Goal: Information Seeking & Learning: Learn about a topic

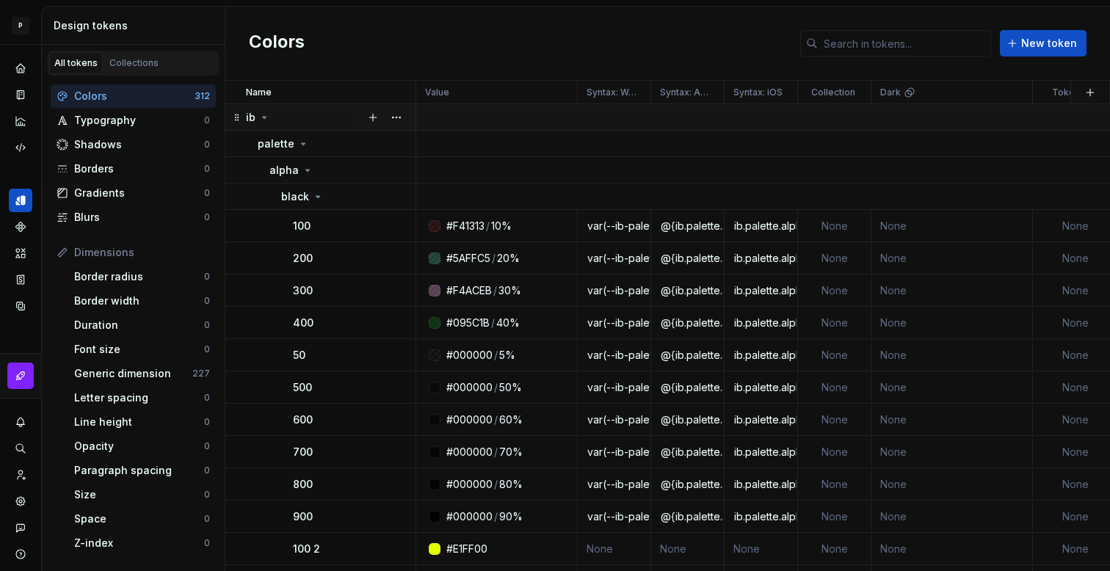
click at [266, 112] on icon at bounding box center [264, 118] width 12 height 12
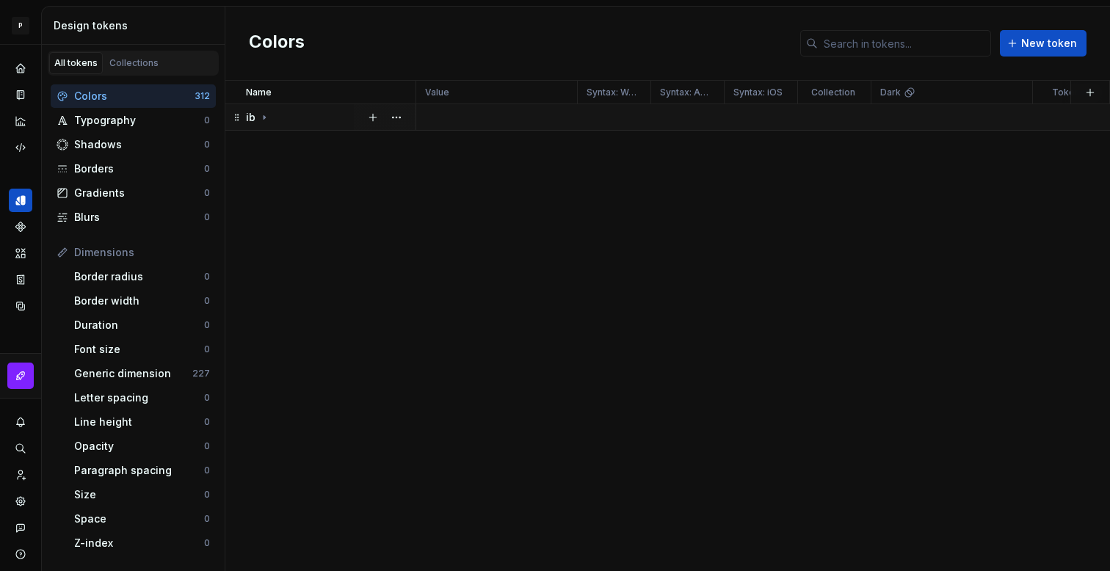
click at [267, 112] on icon at bounding box center [264, 118] width 12 height 12
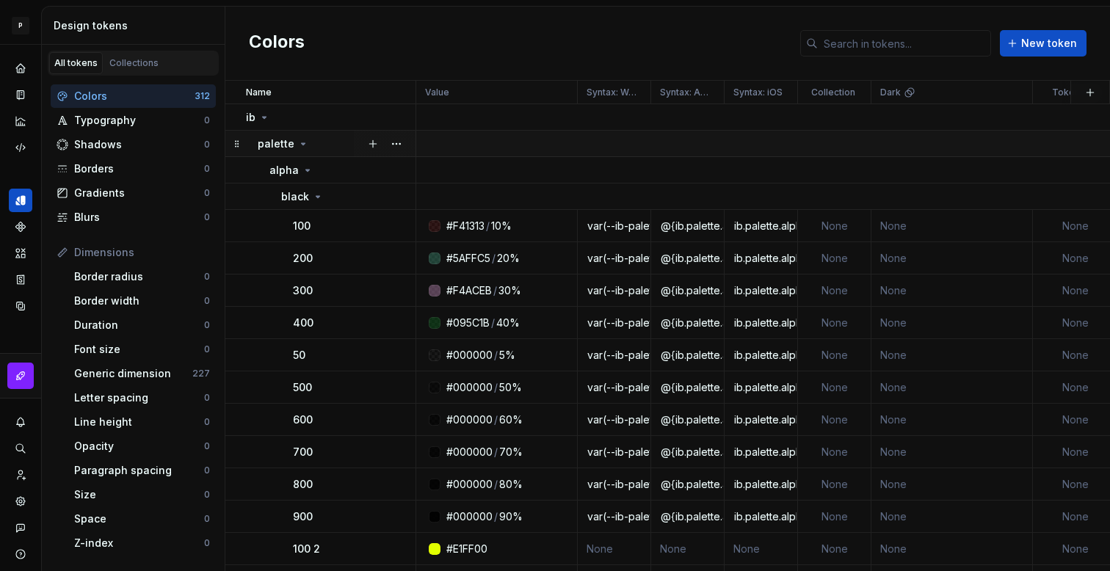
click at [297, 143] on icon at bounding box center [303, 144] width 12 height 12
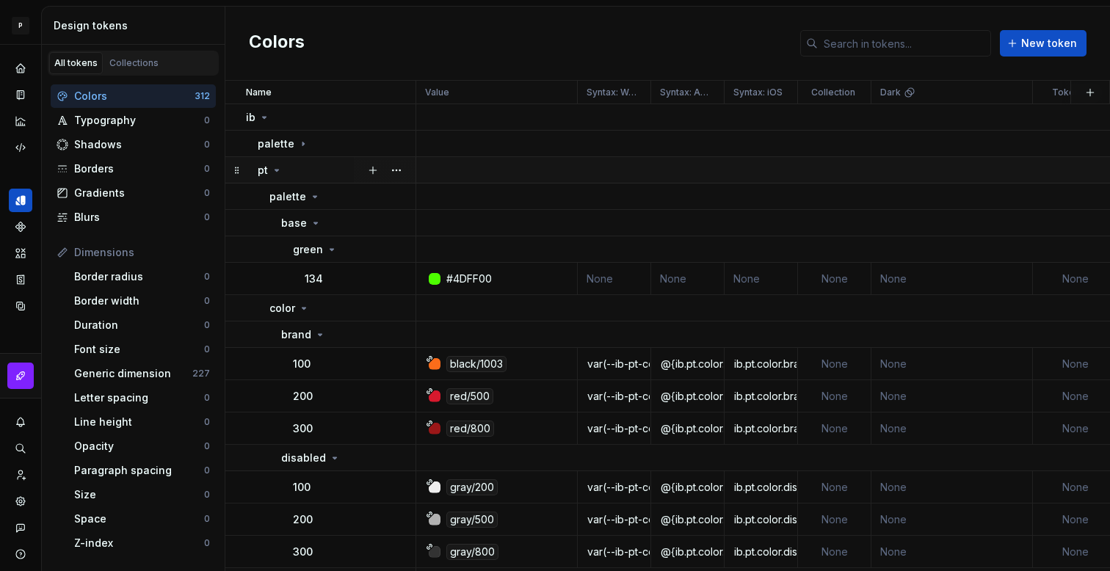
click at [279, 170] on icon at bounding box center [277, 170] width 12 height 12
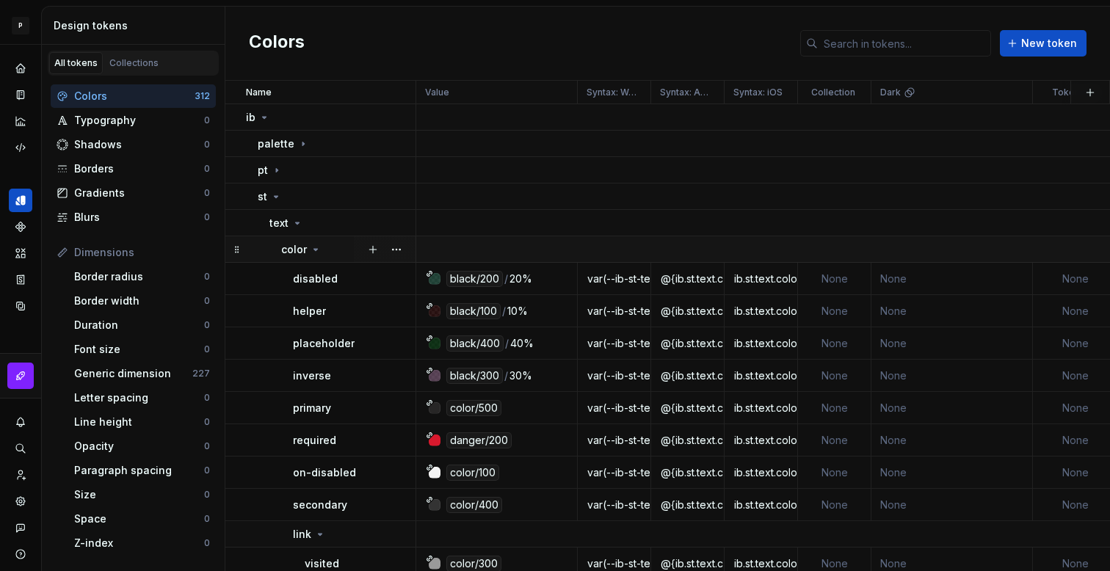
click at [313, 245] on icon at bounding box center [316, 250] width 12 height 12
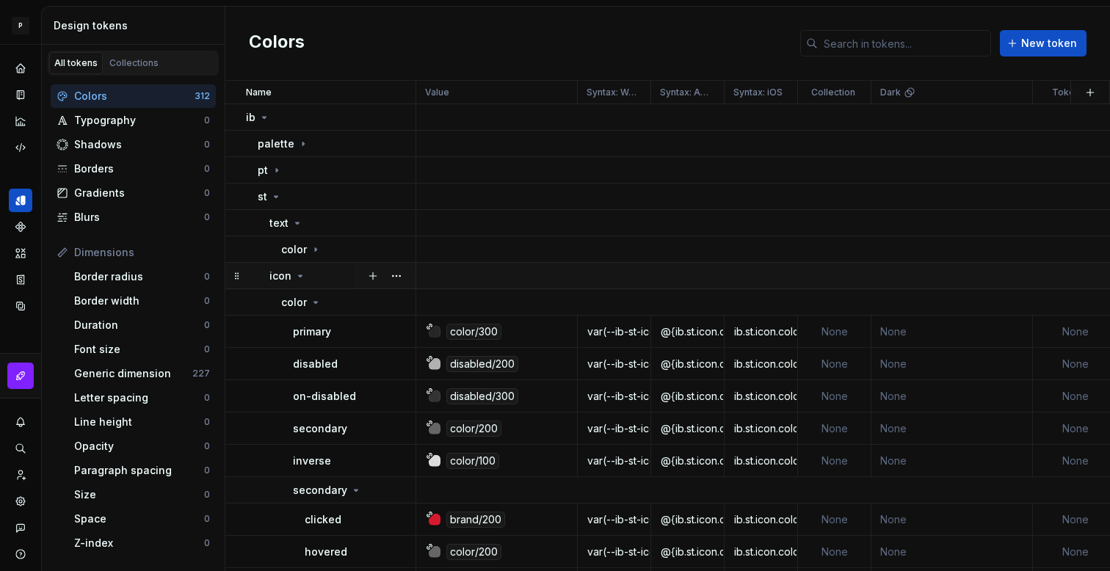
drag, startPoint x: 302, startPoint y: 270, endPoint x: 302, endPoint y: 281, distance: 11.0
click at [302, 270] on icon at bounding box center [300, 276] width 12 height 12
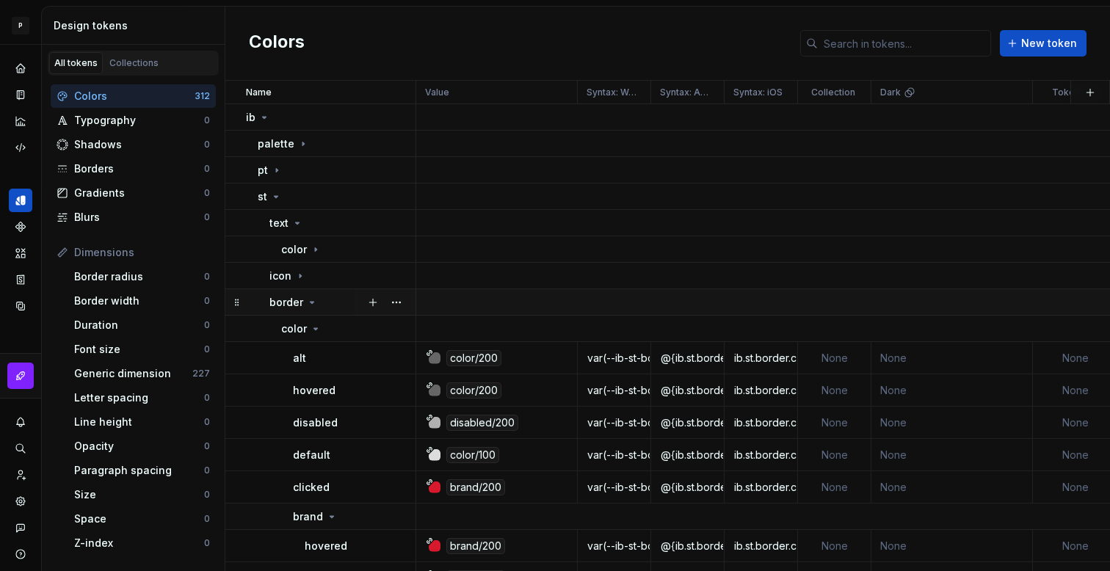
click at [305, 295] on div "border" at bounding box center [293, 302] width 48 height 15
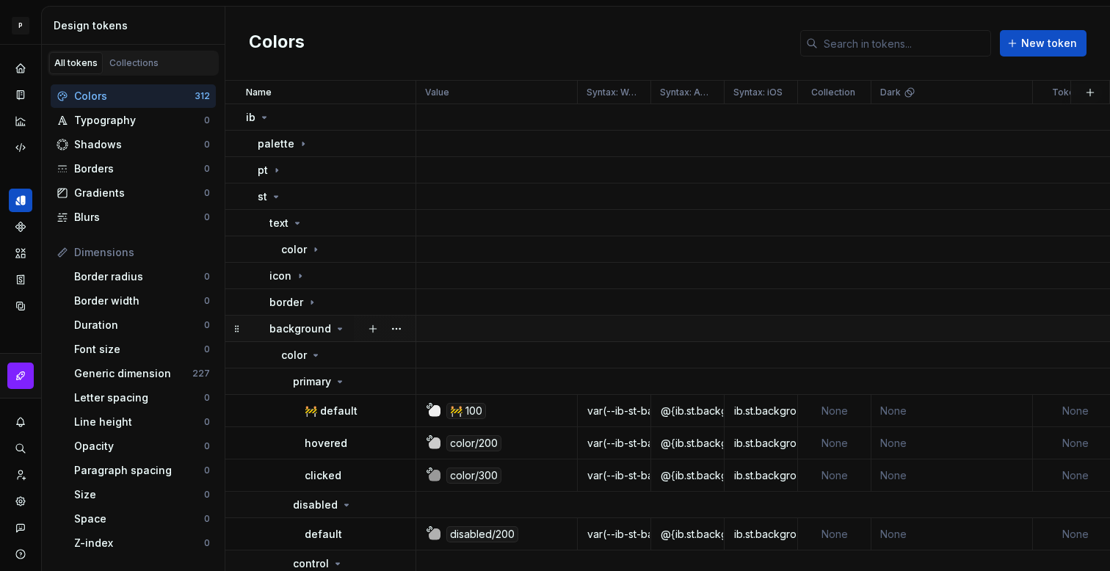
click at [323, 322] on p "background" at bounding box center [300, 328] width 62 height 15
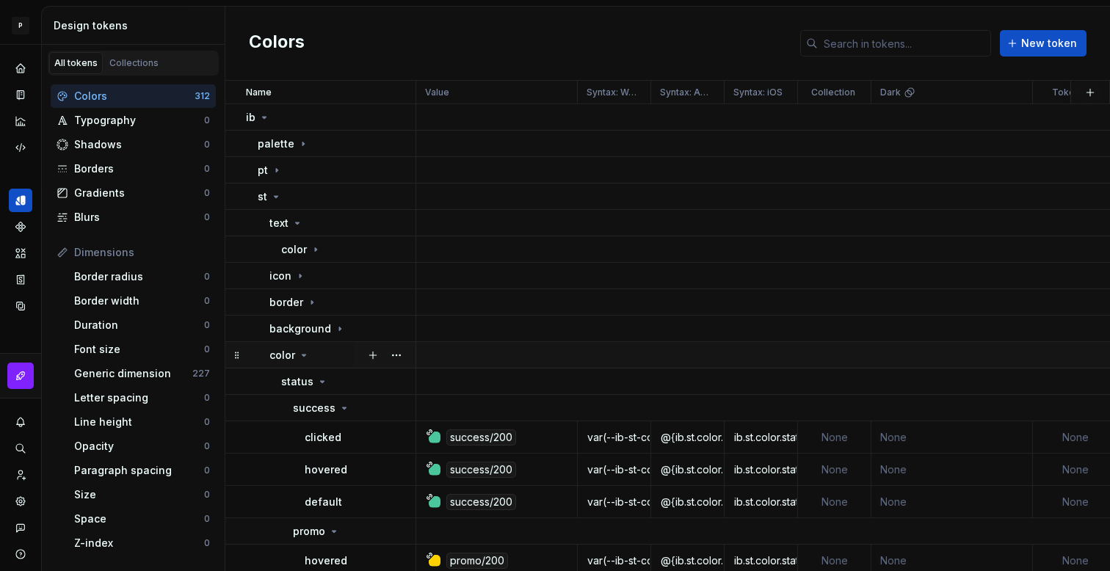
click at [308, 353] on div "color" at bounding box center [341, 355] width 145 height 15
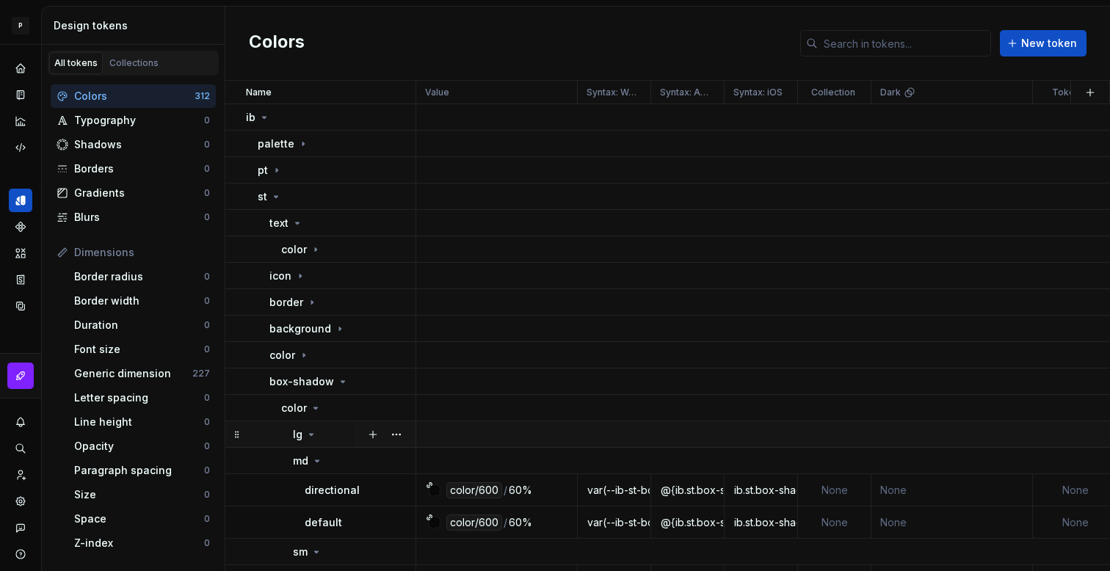
click at [312, 434] on icon at bounding box center [311, 435] width 12 height 12
click at [316, 465] on icon at bounding box center [317, 461] width 12 height 12
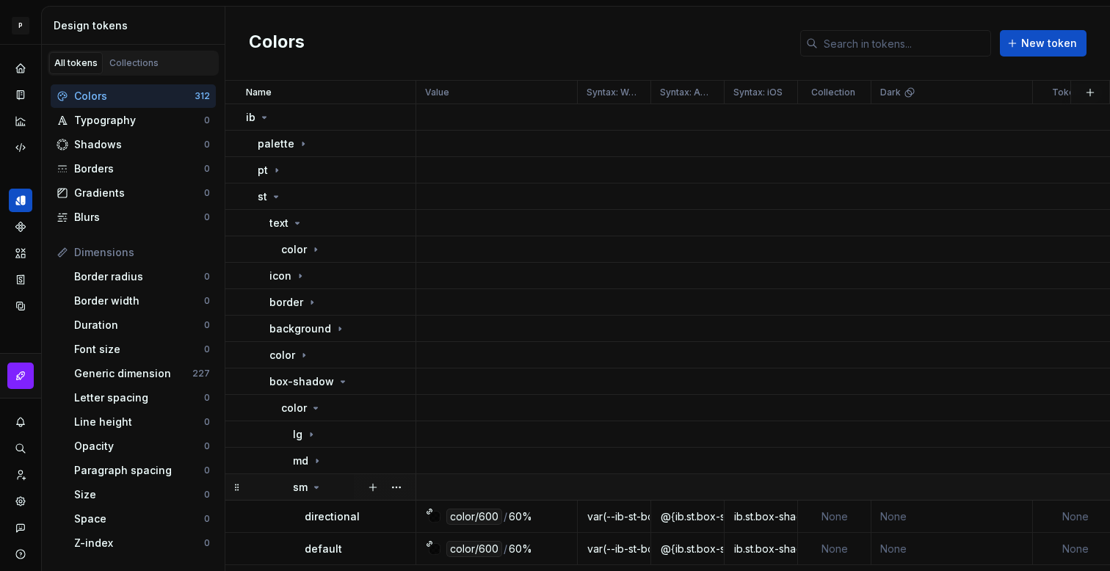
click at [317, 487] on icon at bounding box center [317, 487] width 4 height 1
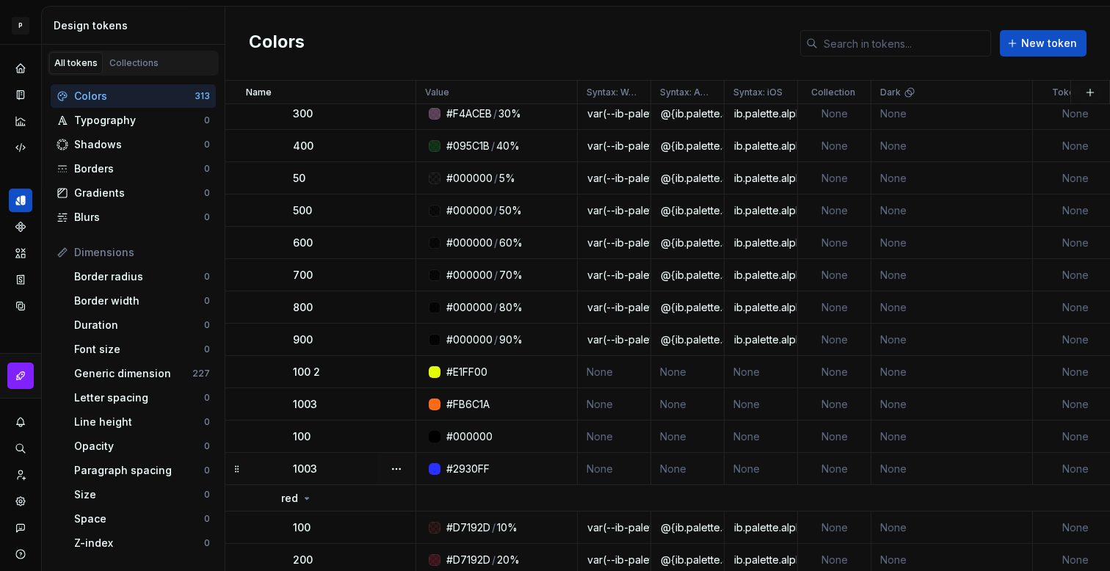
scroll to position [179, 0]
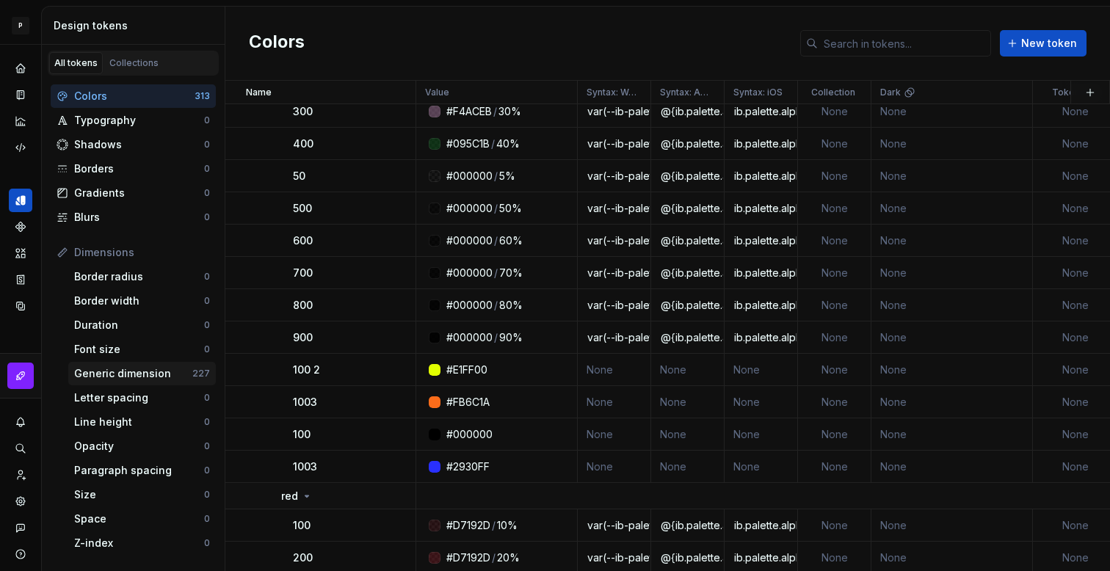
click at [135, 372] on div "Generic dimension" at bounding box center [133, 373] width 118 height 15
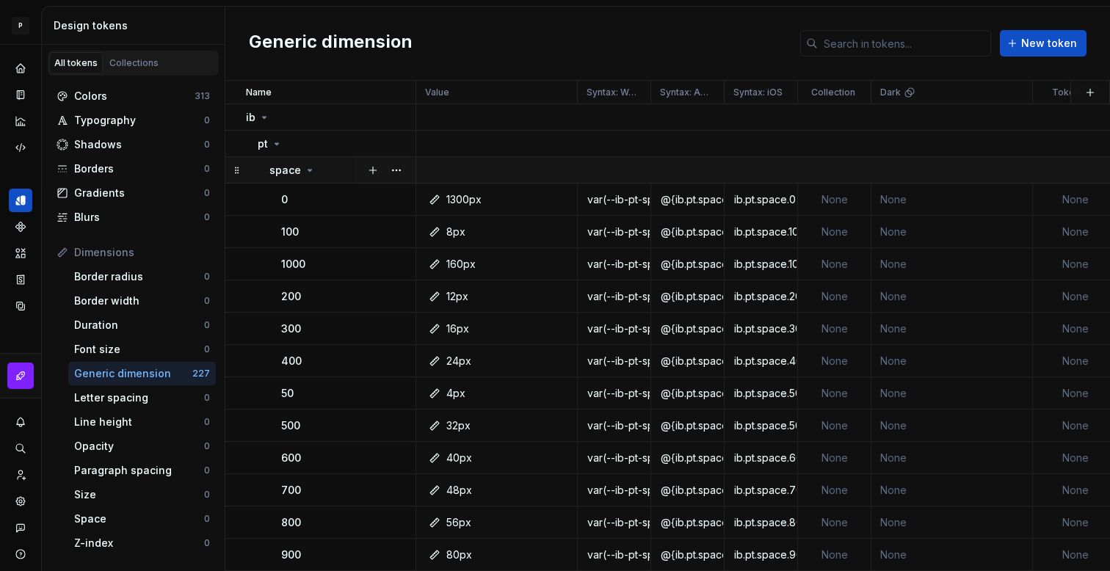
click at [313, 167] on icon at bounding box center [310, 170] width 12 height 12
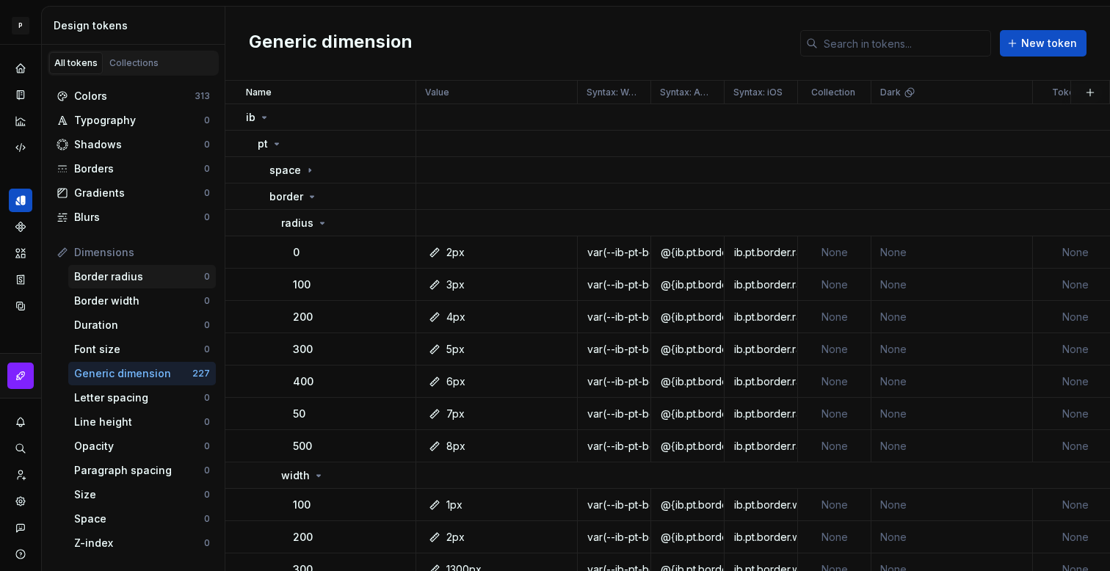
click at [130, 278] on div "Border radius" at bounding box center [139, 276] width 130 height 15
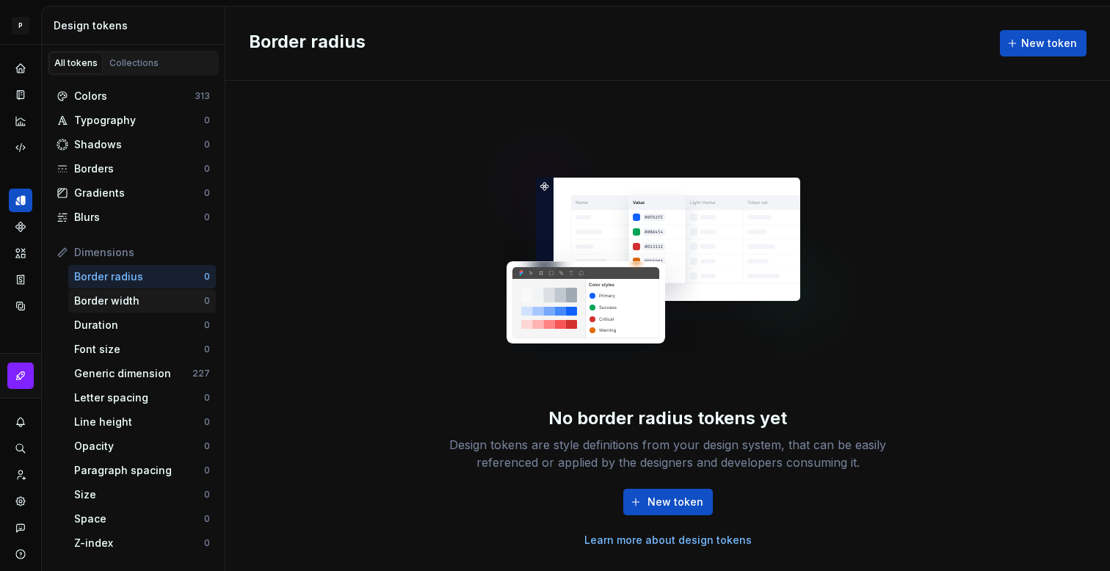
click at [136, 298] on div "Border width" at bounding box center [139, 301] width 130 height 15
